Goal: Information Seeking & Learning: Learn about a topic

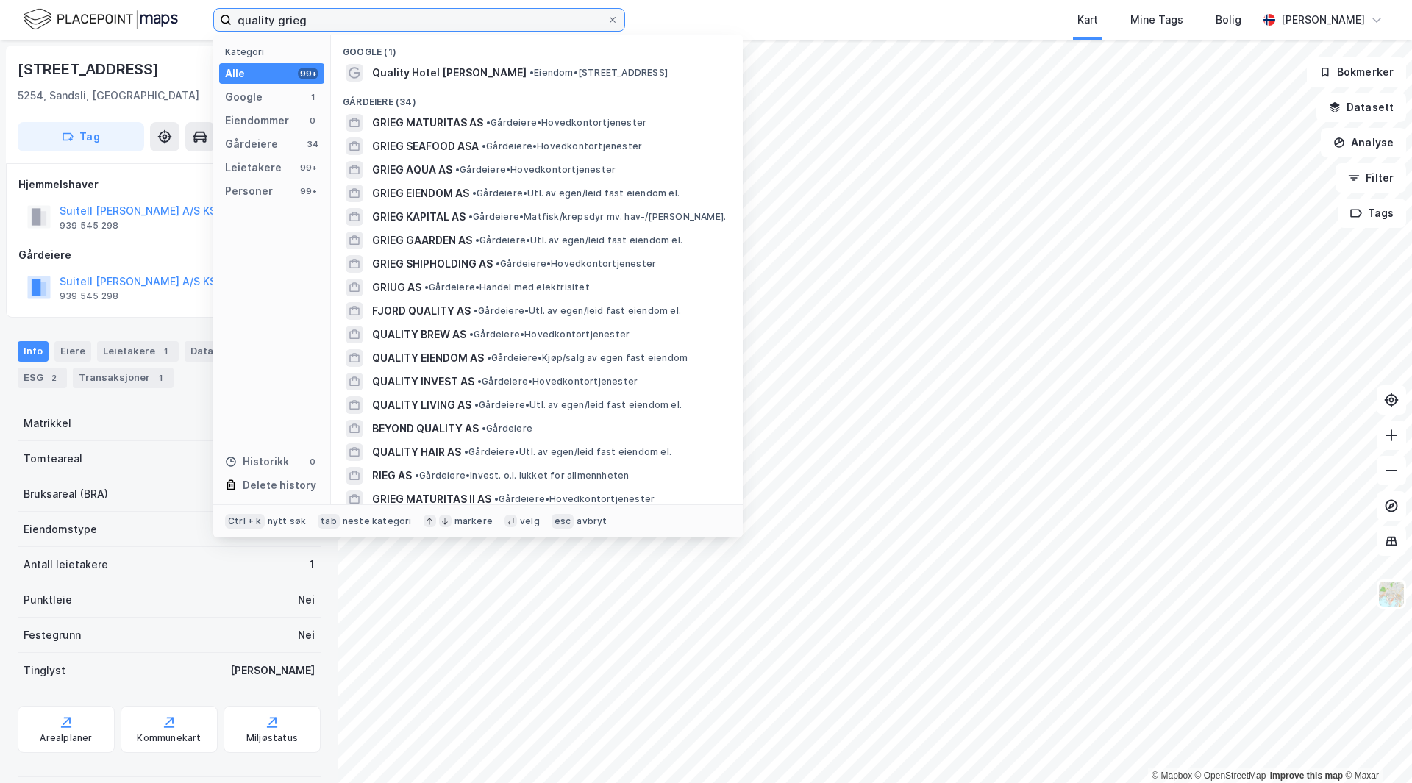
drag, startPoint x: 323, startPoint y: 15, endPoint x: 231, endPoint y: 15, distance: 91.9
click at [231, 15] on label "quality grieg" at bounding box center [419, 20] width 412 height 24
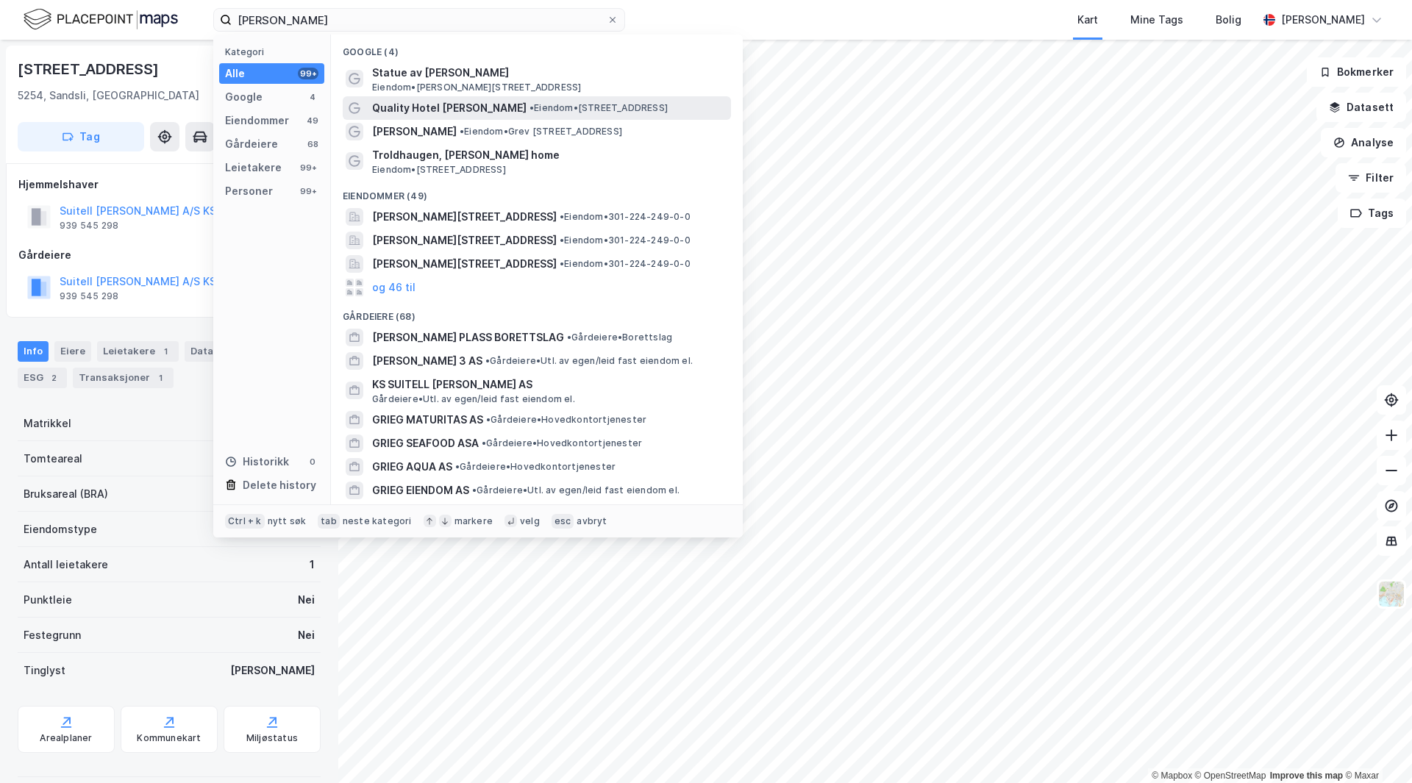
click at [474, 108] on span "Quality Hotel [PERSON_NAME]" at bounding box center [449, 108] width 154 height 18
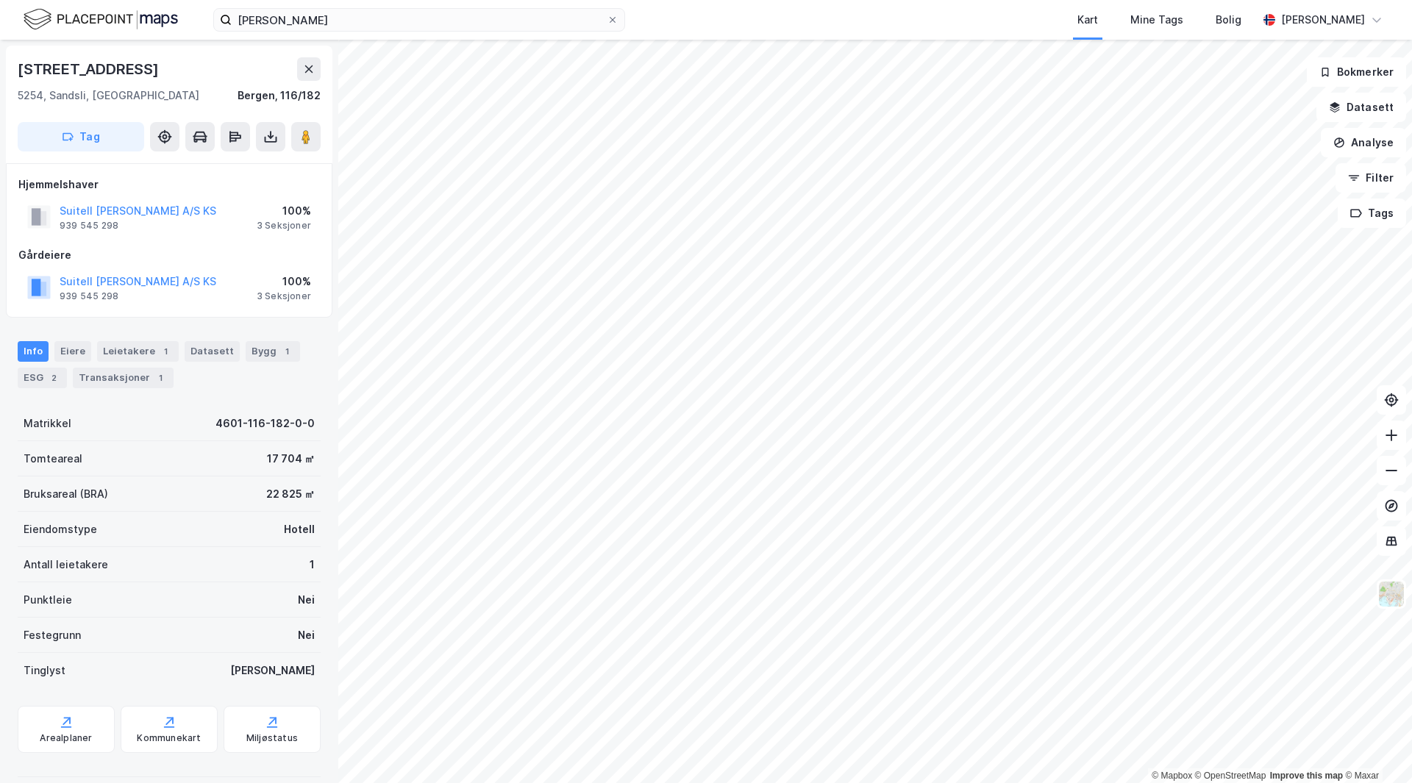
scroll to position [2, 0]
click at [305, 148] on button at bounding box center [305, 134] width 29 height 29
click at [49, 378] on div "2" at bounding box center [53, 375] width 15 height 15
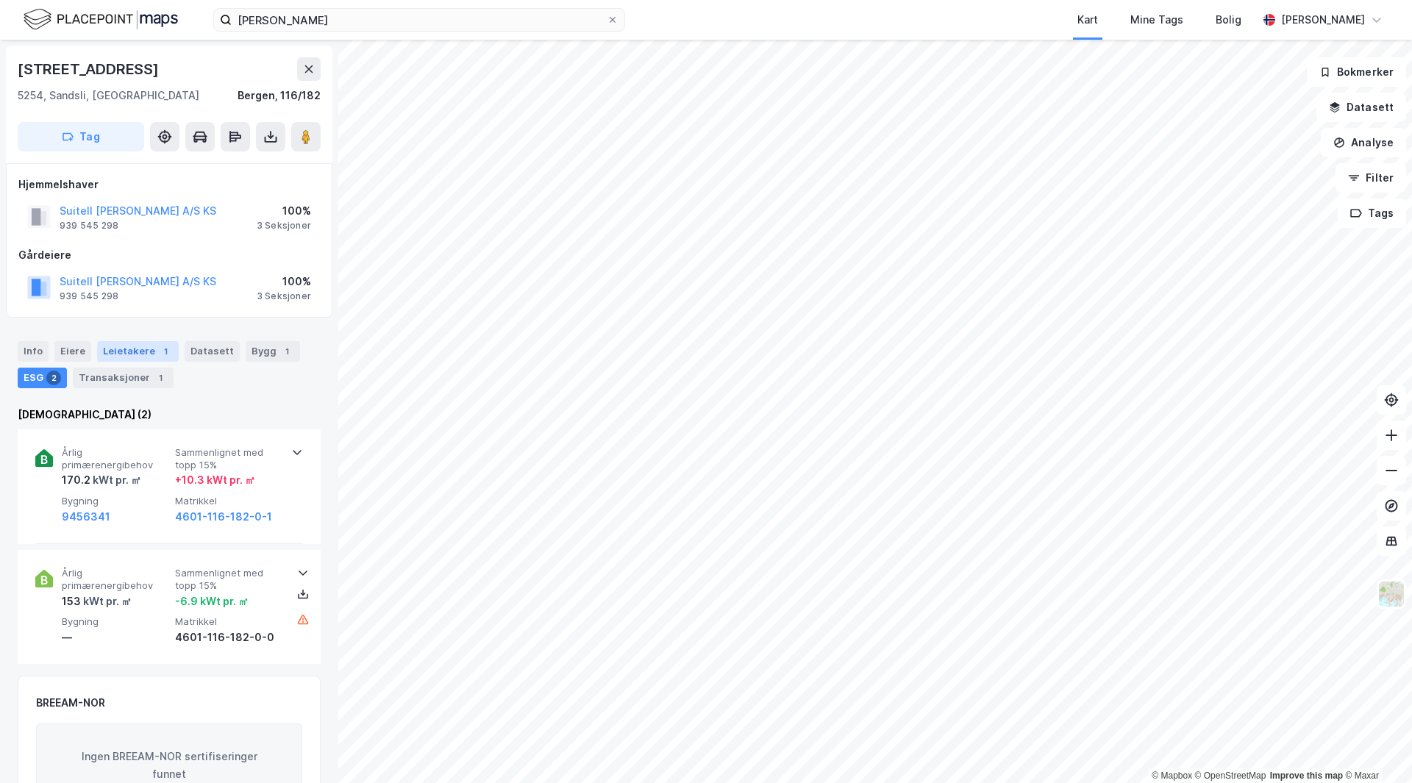
click at [128, 353] on div "Leietakere 1" at bounding box center [138, 351] width 82 height 21
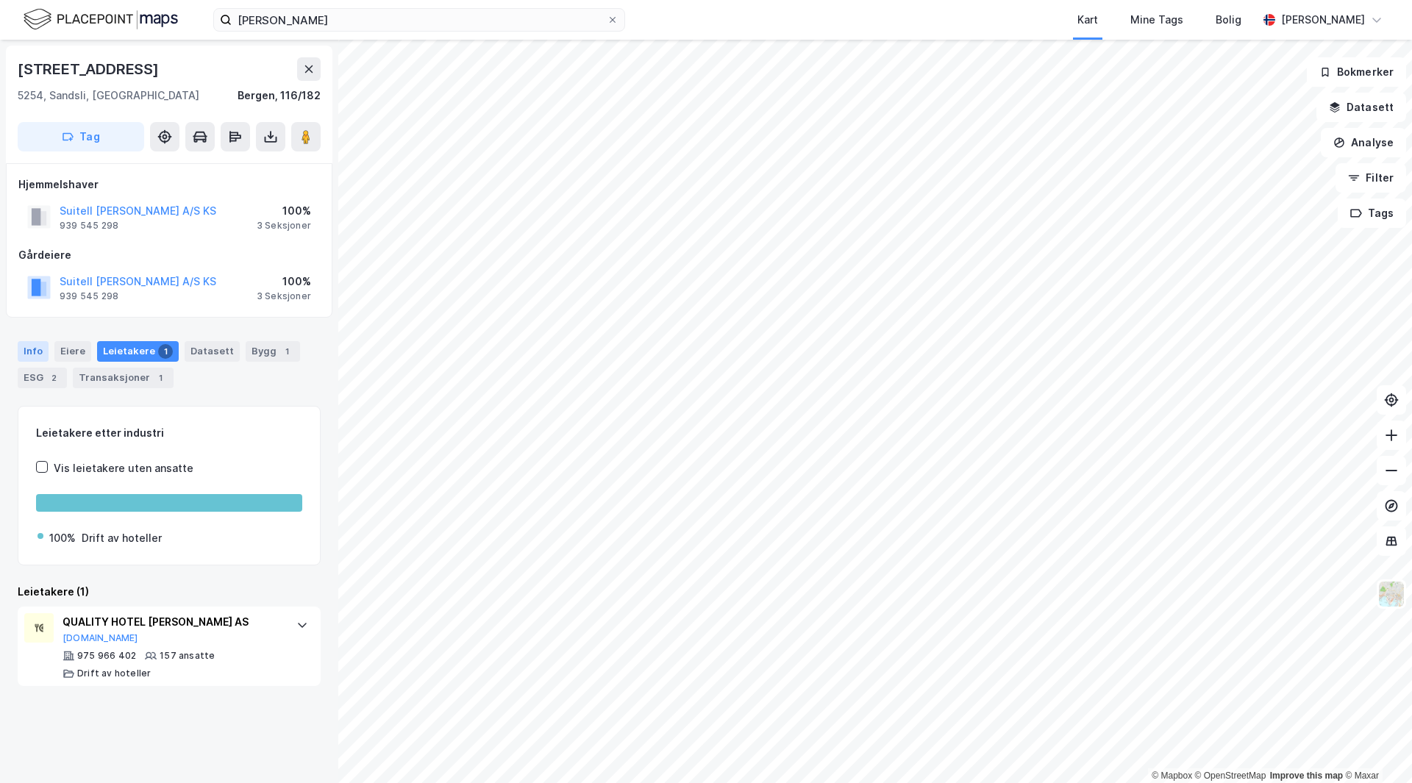
click at [38, 349] on div "Info" at bounding box center [33, 351] width 31 height 21
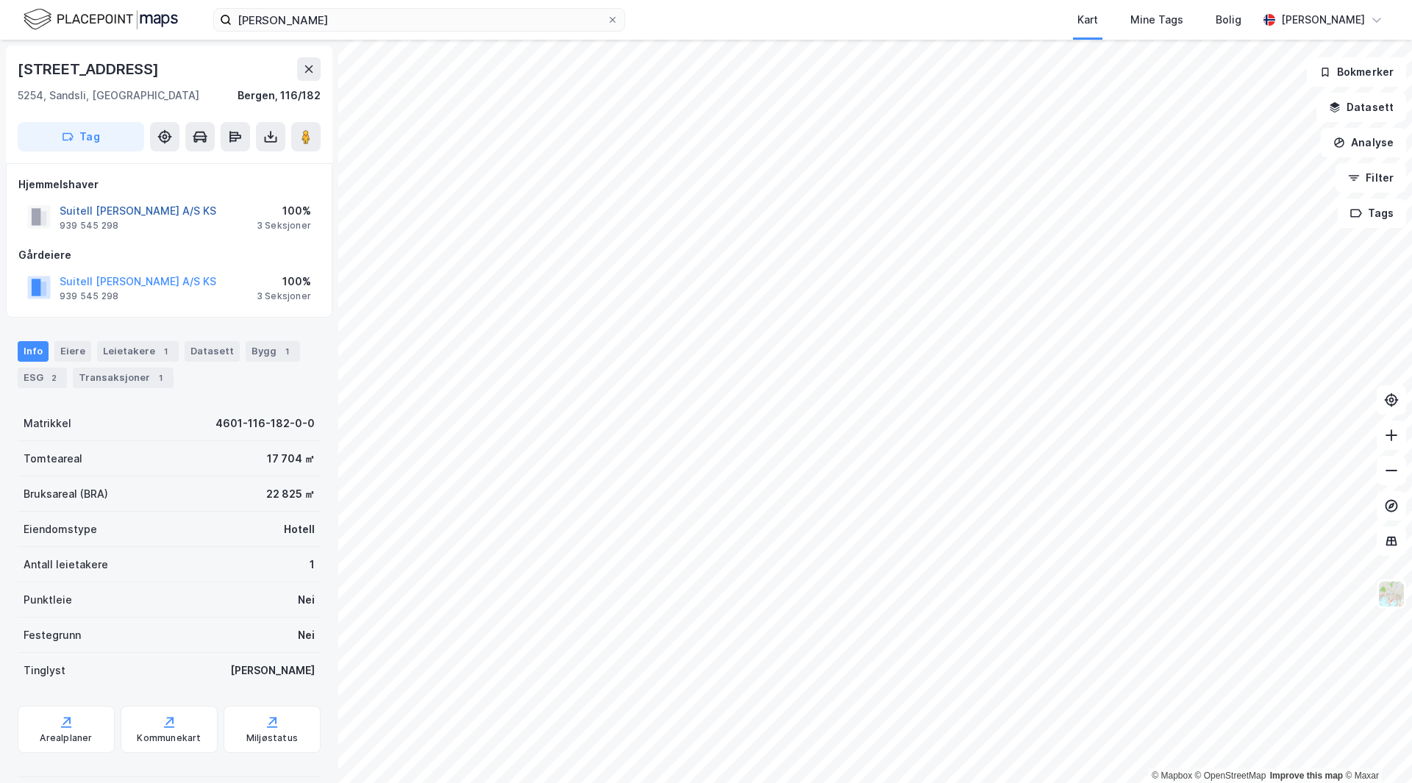
click at [0, 0] on button "Suitell [PERSON_NAME] A/S KS" at bounding box center [0, 0] width 0 height 0
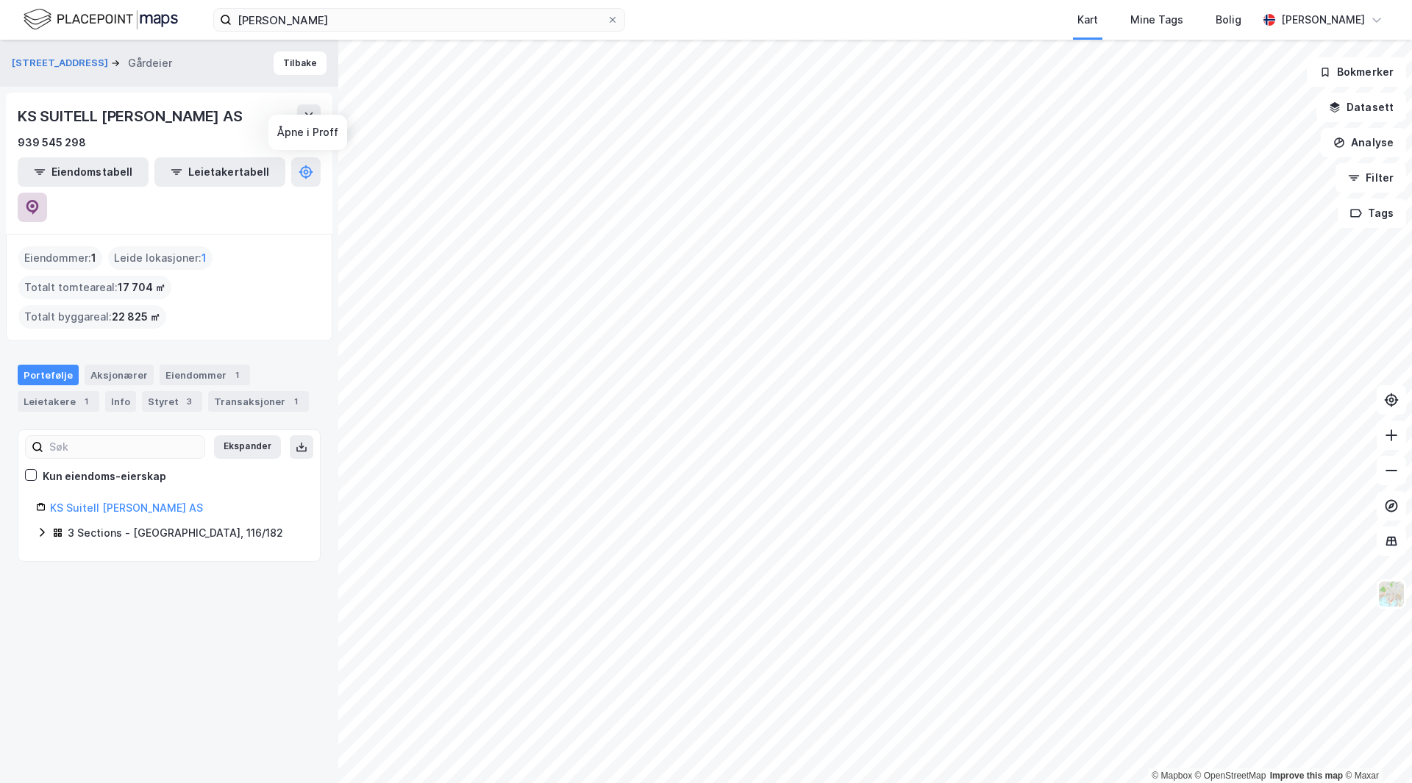
click at [47, 193] on button at bounding box center [32, 207] width 29 height 29
click at [304, 63] on button "Tilbake" at bounding box center [300, 63] width 53 height 24
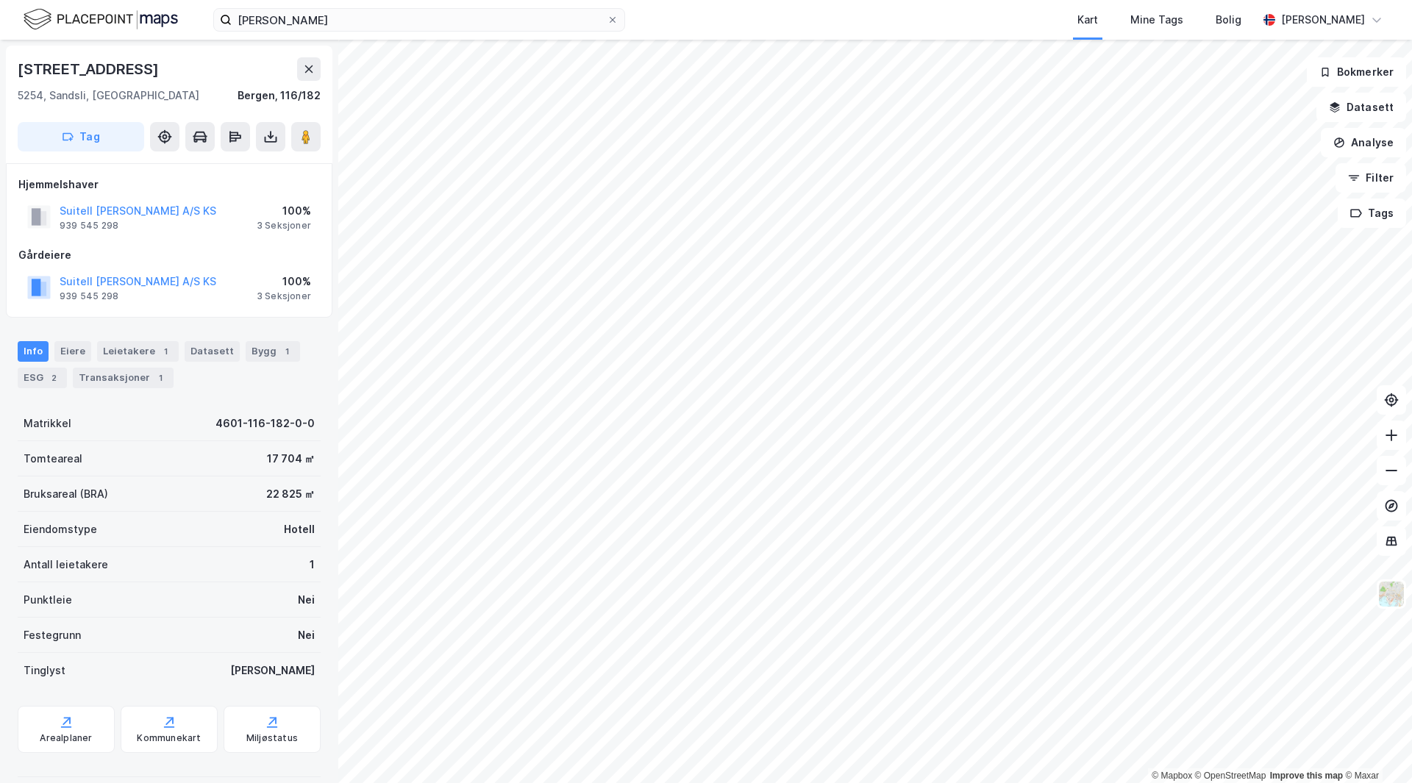
scroll to position [2, 0]
drag, startPoint x: 251, startPoint y: 398, endPoint x: 211, endPoint y: 510, distance: 118.9
click at [245, 512] on div "Info Eiere Leietakere 1 Datasett Bygg 1 ESG 2 Transaksjoner 1 Matrikkel 4601-11…" at bounding box center [169, 580] width 303 height 519
click at [225, 510] on div "Eiendomstype Hotell" at bounding box center [169, 527] width 303 height 35
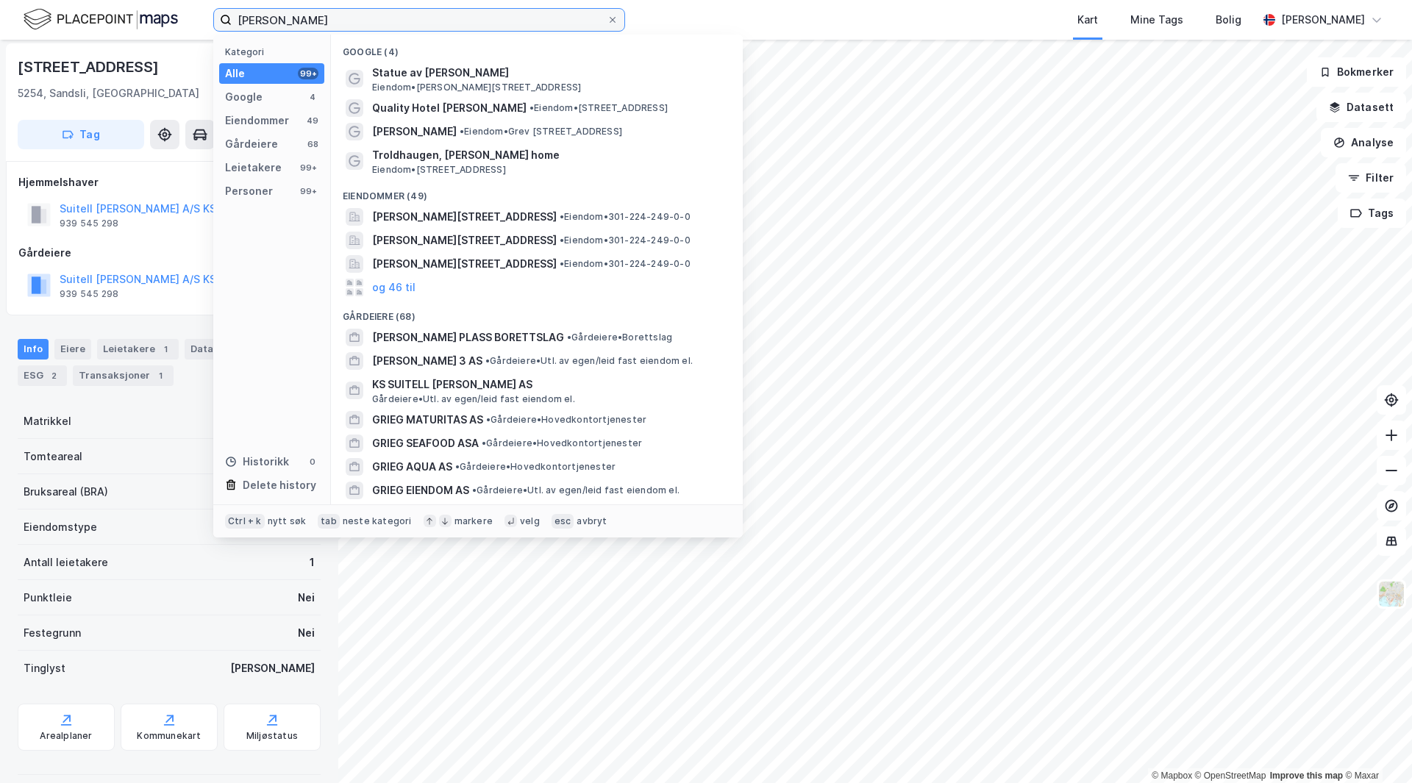
drag, startPoint x: 311, startPoint y: 12, endPoint x: 224, endPoint y: 14, distance: 86.8
click at [224, 14] on label "[PERSON_NAME]" at bounding box center [419, 20] width 412 height 24
type input "alti"
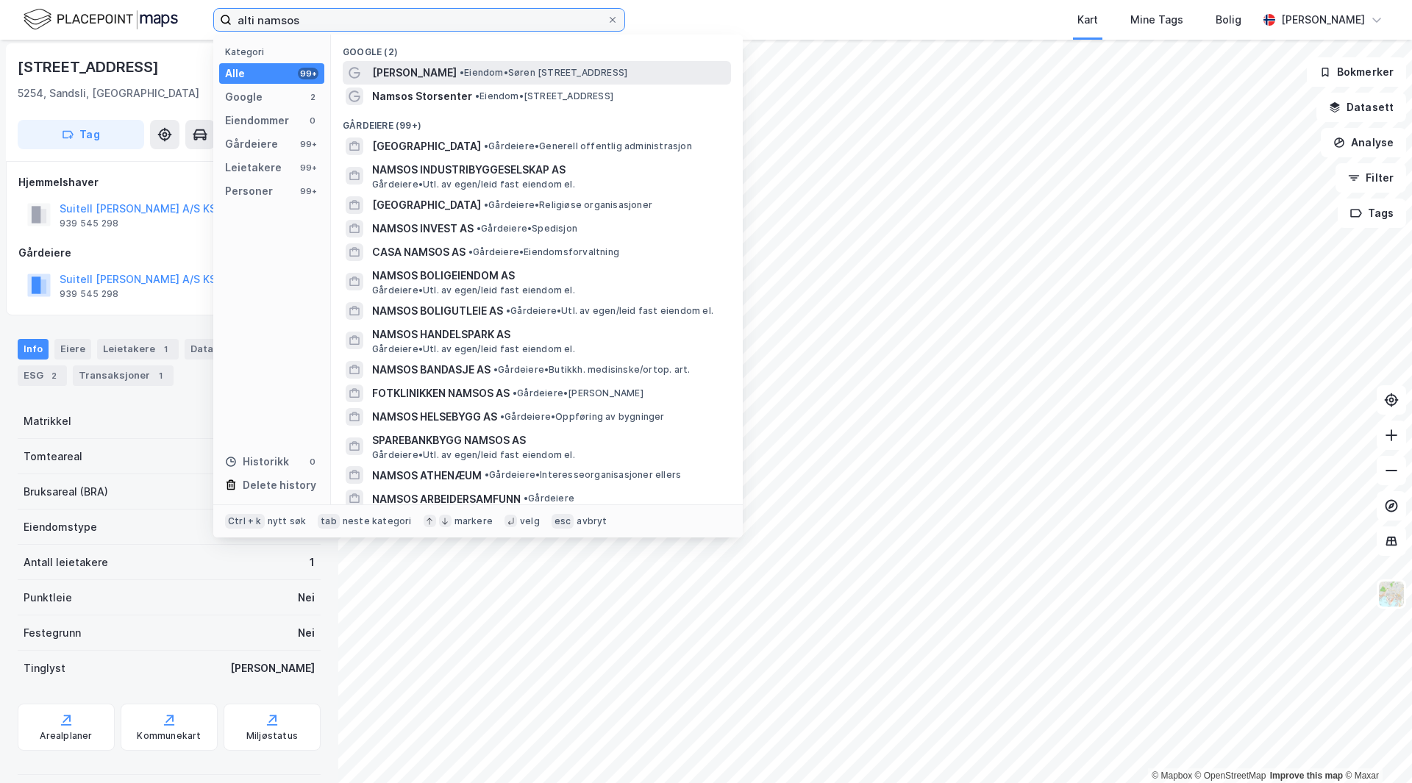
type input "alti namsos"
click at [460, 73] on span "•" at bounding box center [462, 72] width 4 height 11
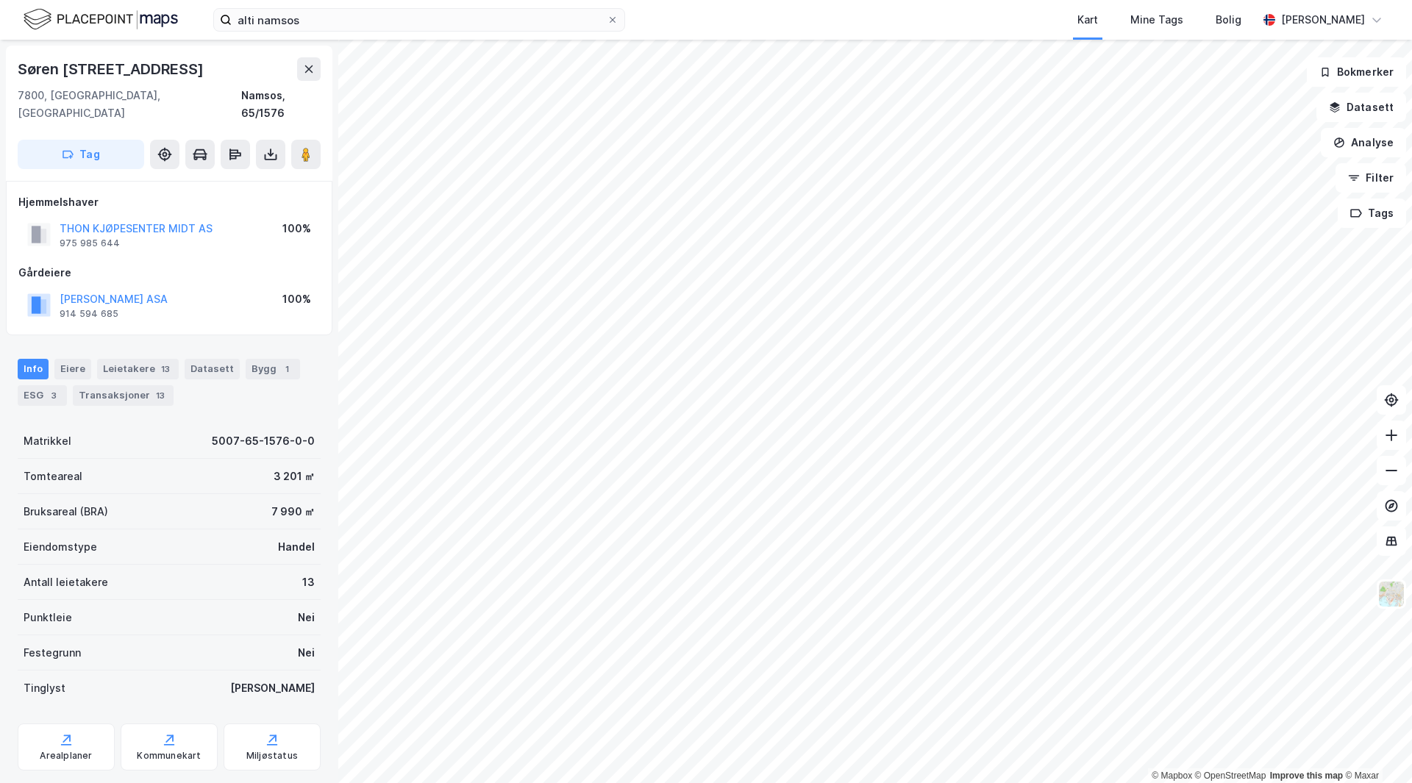
scroll to position [2, 0]
